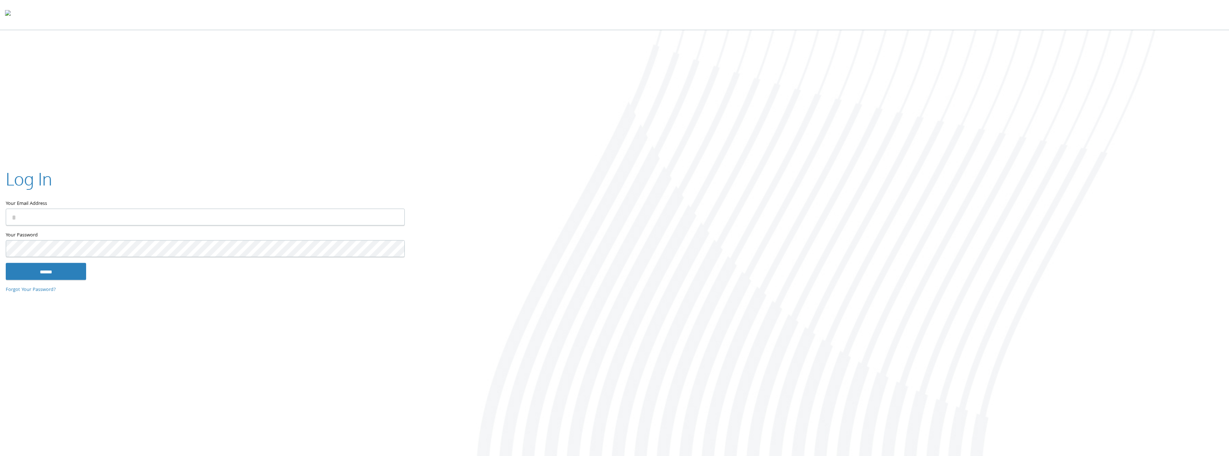
type input "**********"
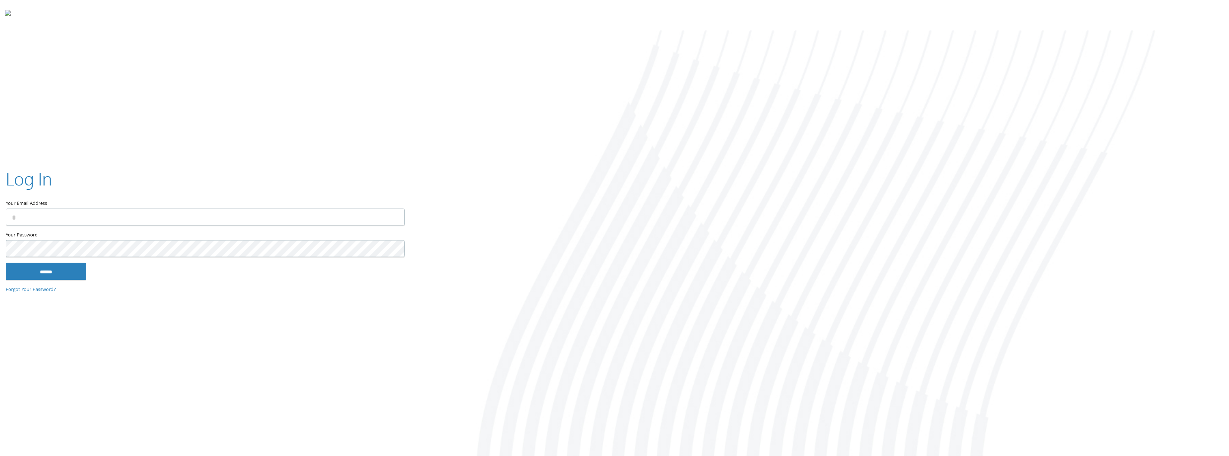
type input "**********"
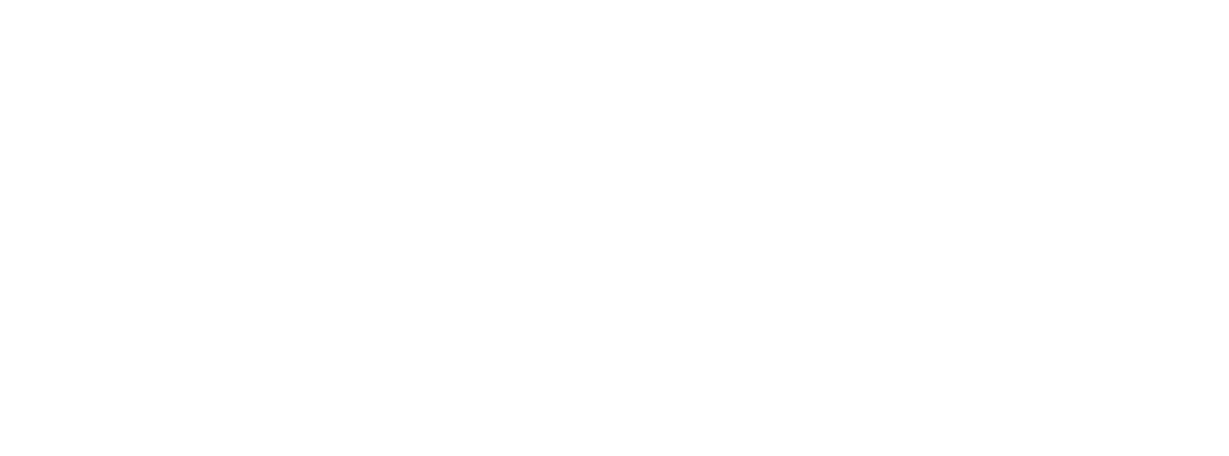
type input "**********"
